Goal: Transaction & Acquisition: Purchase product/service

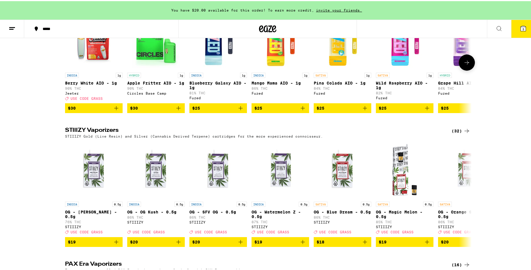
scroll to position [1042, 0]
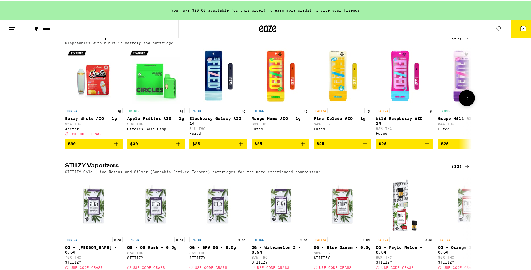
click at [461, 105] on button at bounding box center [467, 97] width 16 height 16
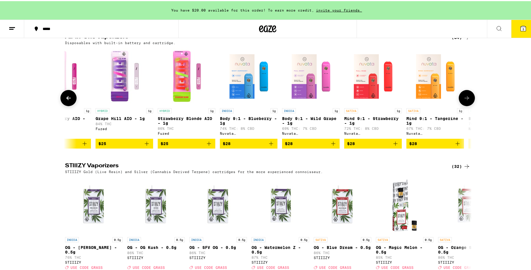
click at [461, 105] on button at bounding box center [467, 97] width 16 height 16
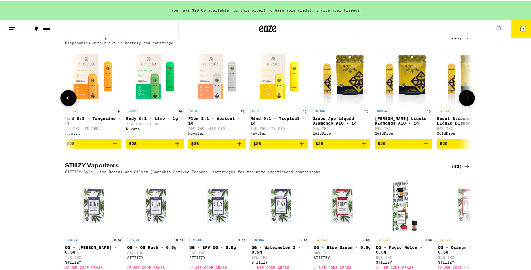
click at [461, 105] on button at bounding box center [467, 97] width 16 height 16
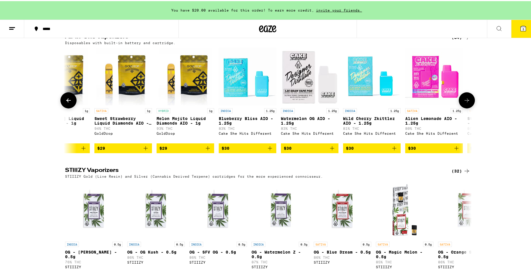
click at [461, 107] on button at bounding box center [467, 99] width 16 height 16
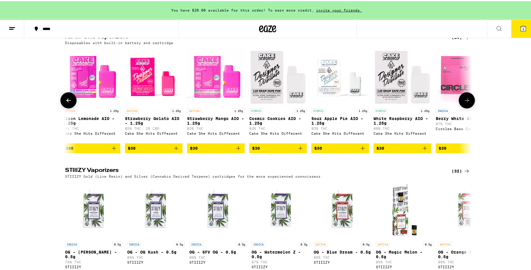
click at [461, 107] on button at bounding box center [467, 99] width 16 height 16
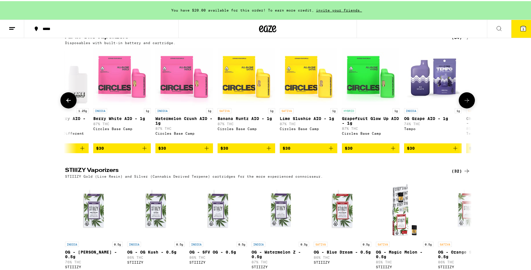
click at [461, 107] on button at bounding box center [467, 99] width 16 height 16
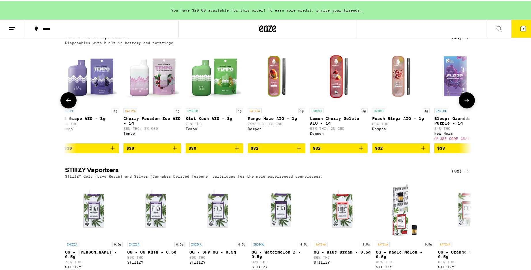
click at [460, 107] on button at bounding box center [467, 99] width 16 height 16
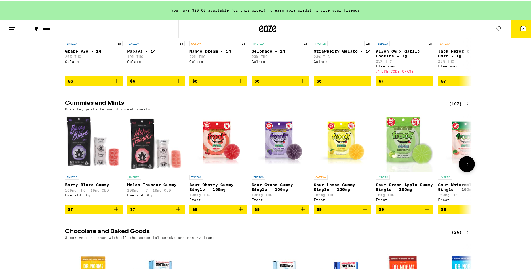
scroll to position [1731, 0]
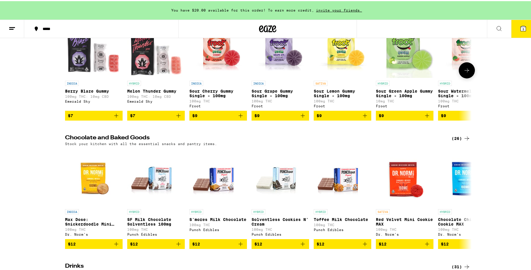
click at [461, 77] on button at bounding box center [467, 69] width 16 height 16
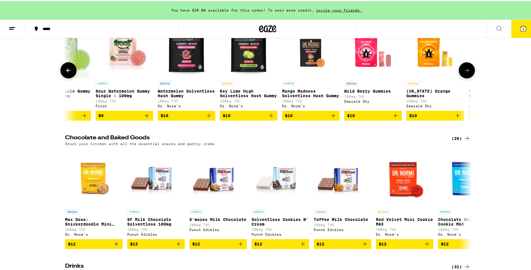
click at [461, 77] on button at bounding box center [467, 69] width 16 height 16
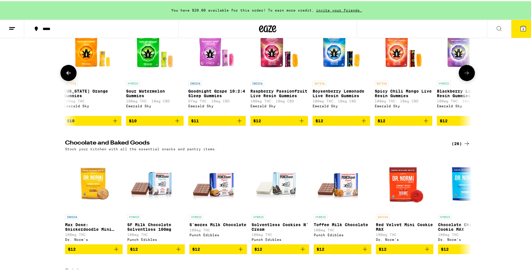
click at [461, 80] on button at bounding box center [467, 72] width 16 height 16
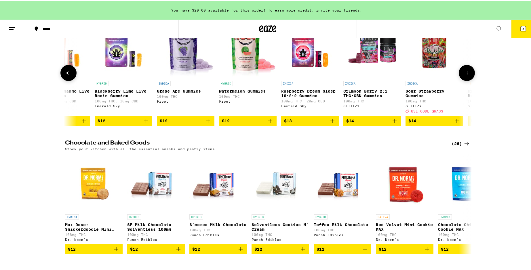
click at [461, 80] on button at bounding box center [467, 72] width 16 height 16
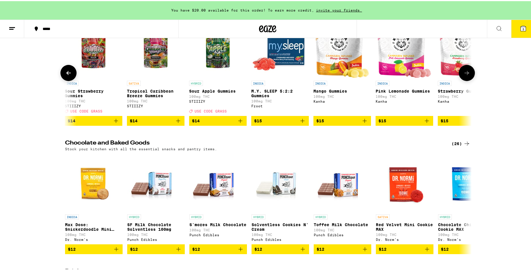
scroll to position [0, 1371]
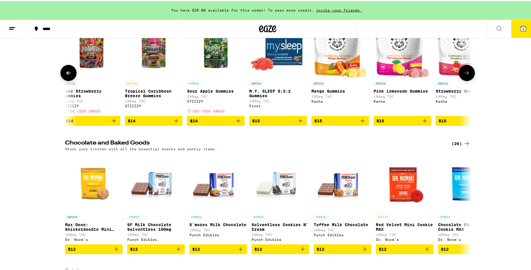
click at [461, 80] on button at bounding box center [467, 72] width 16 height 16
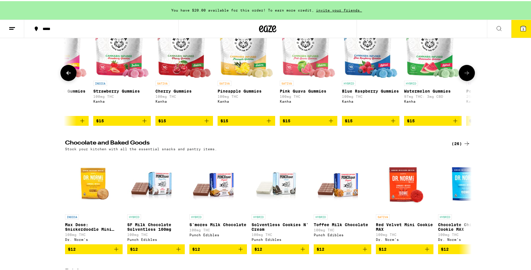
click at [461, 80] on button at bounding box center [467, 72] width 16 height 16
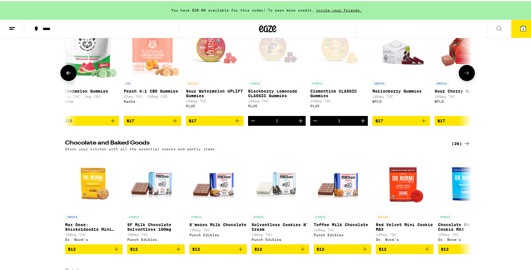
click at [461, 80] on button at bounding box center [467, 72] width 16 height 16
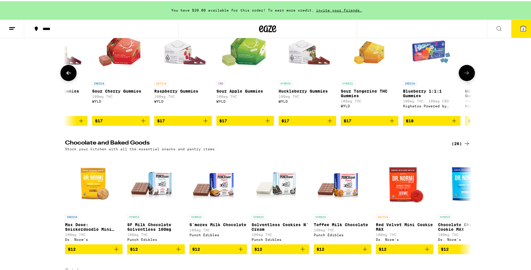
click at [461, 80] on button at bounding box center [467, 72] width 16 height 16
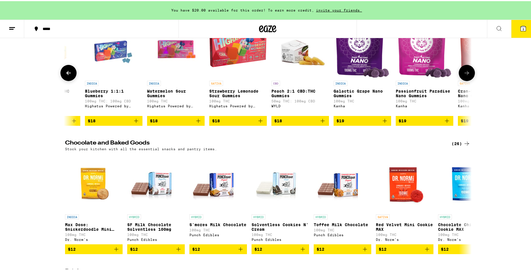
click at [461, 80] on button at bounding box center [467, 72] width 16 height 16
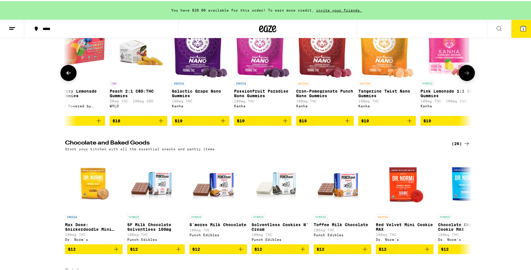
click at [461, 80] on button at bounding box center [467, 72] width 16 height 16
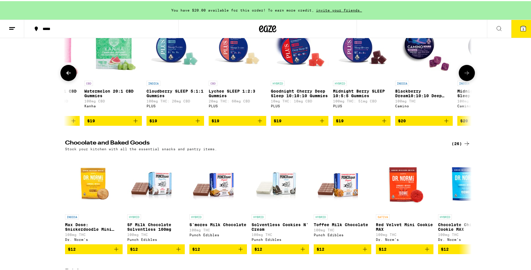
click at [461, 80] on button at bounding box center [467, 72] width 16 height 16
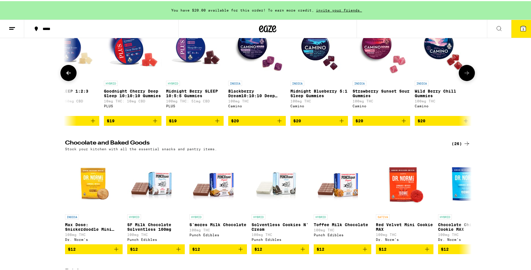
click at [461, 80] on button at bounding box center [467, 72] width 16 height 16
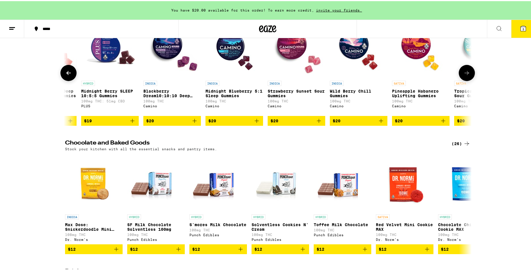
click at [464, 75] on icon at bounding box center [467, 71] width 7 height 7
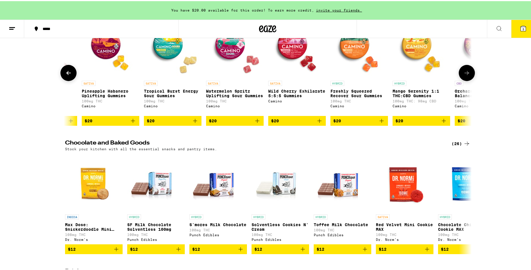
click at [464, 75] on icon at bounding box center [467, 71] width 7 height 7
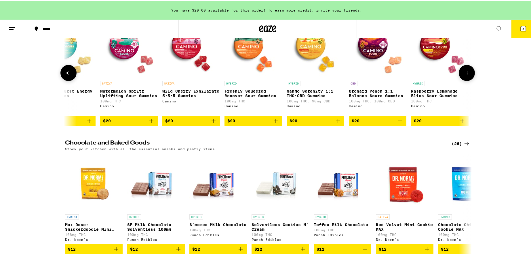
click at [461, 80] on button at bounding box center [467, 72] width 16 height 16
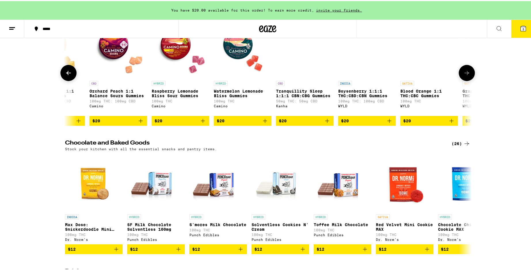
click at [461, 80] on button at bounding box center [467, 72] width 16 height 16
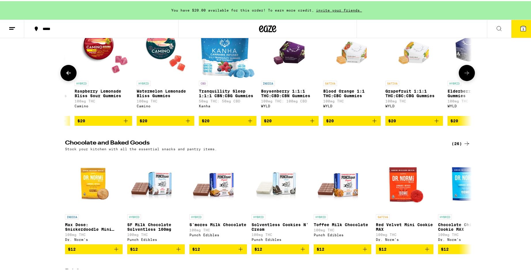
click at [461, 80] on button at bounding box center [467, 72] width 16 height 16
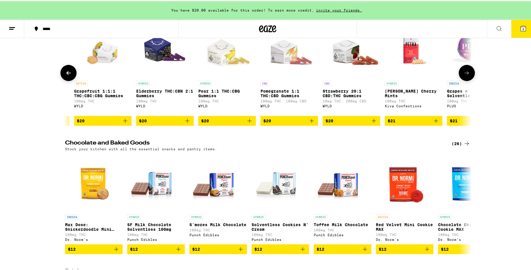
click at [461, 80] on button at bounding box center [467, 72] width 16 height 16
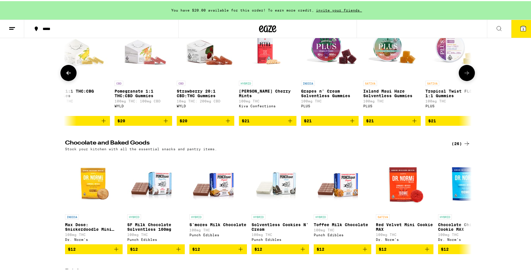
click at [461, 80] on button at bounding box center [467, 72] width 16 height 16
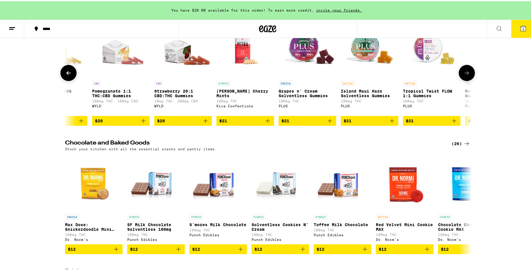
click at [461, 80] on button at bounding box center [467, 72] width 16 height 16
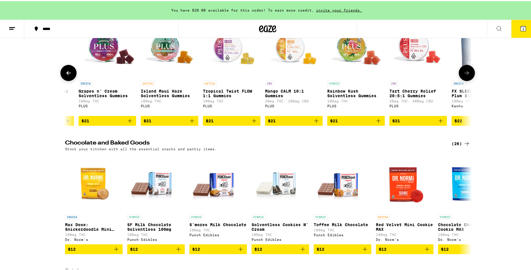
click at [461, 80] on button at bounding box center [467, 72] width 16 height 16
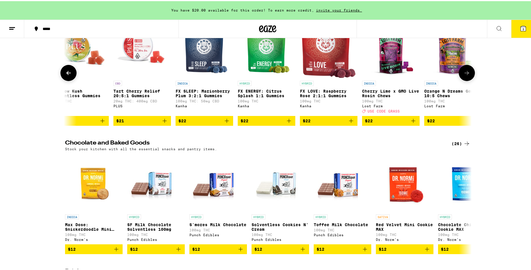
click at [461, 80] on button at bounding box center [467, 72] width 16 height 16
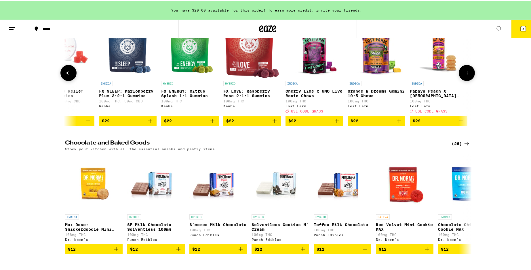
click at [461, 80] on button at bounding box center [467, 72] width 16 height 16
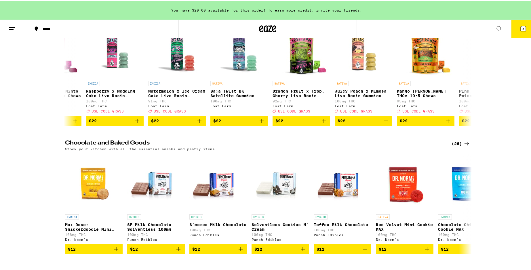
scroll to position [0, 5767]
